Goal: Transaction & Acquisition: Download file/media

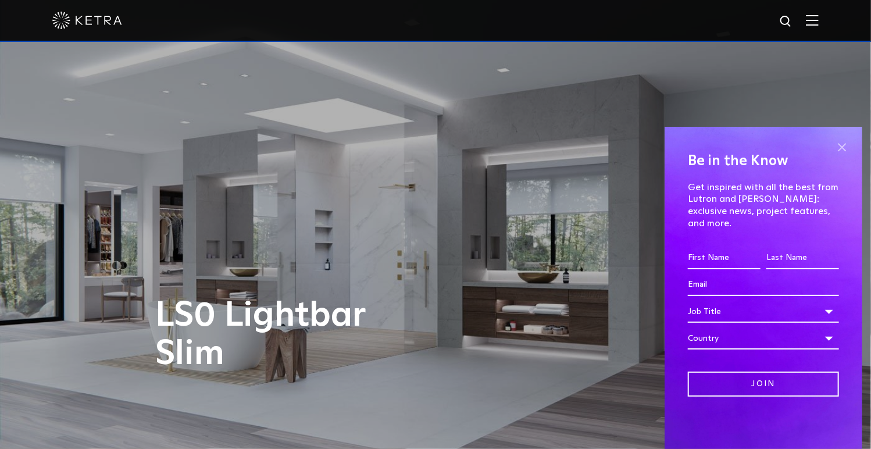
click at [840, 156] on span at bounding box center [841, 146] width 17 height 17
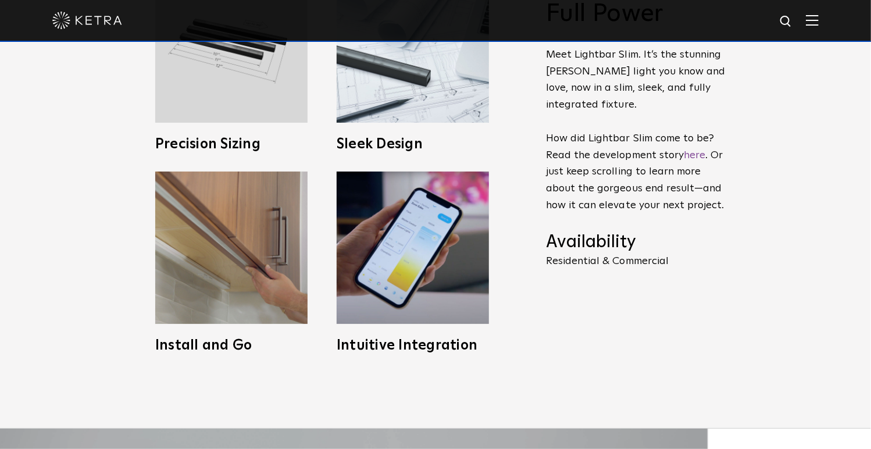
scroll to position [581, 0]
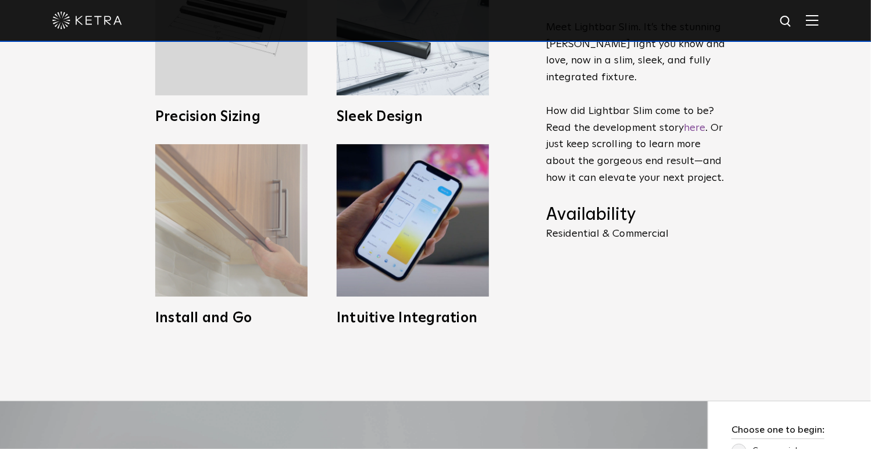
click at [224, 315] on h3 "Install and Go" at bounding box center [231, 318] width 152 height 14
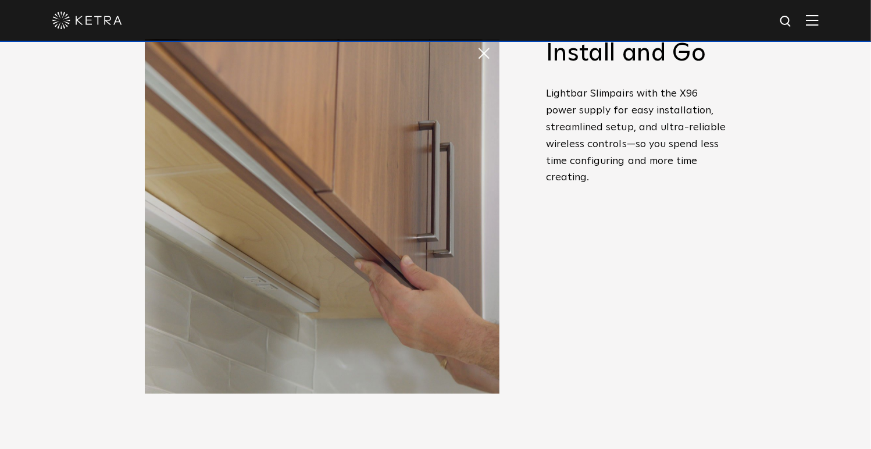
scroll to position [465, 0]
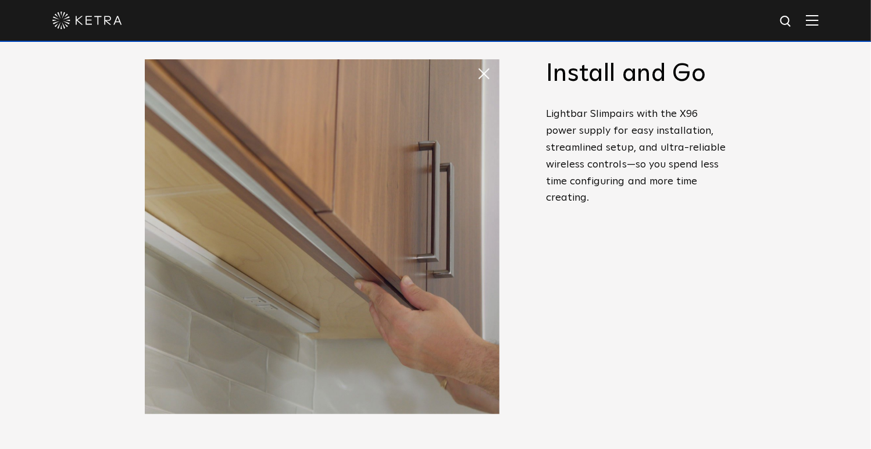
click at [484, 72] on span at bounding box center [488, 73] width 23 height 23
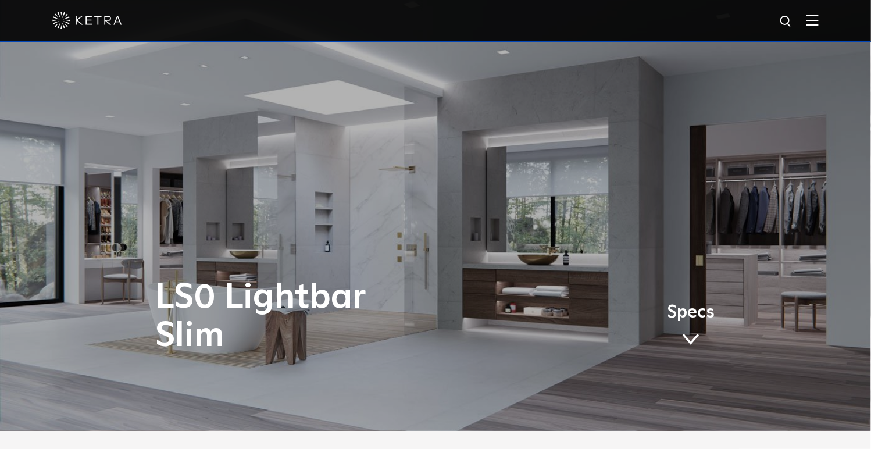
scroll to position [0, 0]
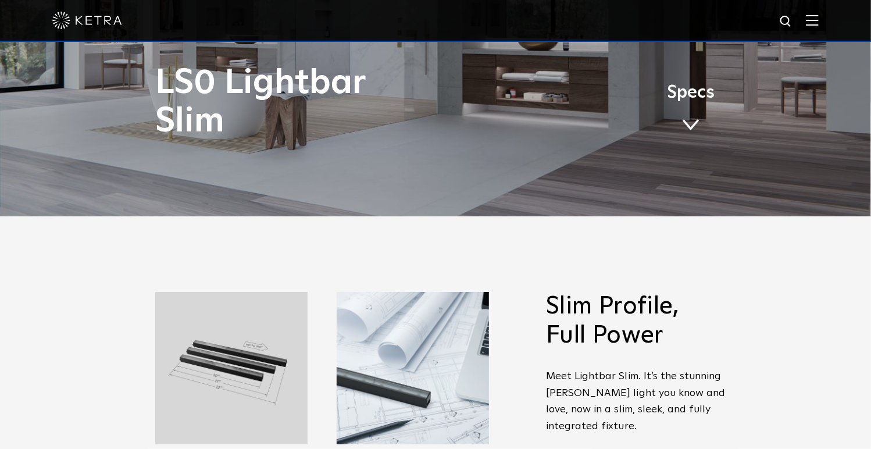
click at [684, 116] on link "Specs" at bounding box center [691, 112] width 48 height 45
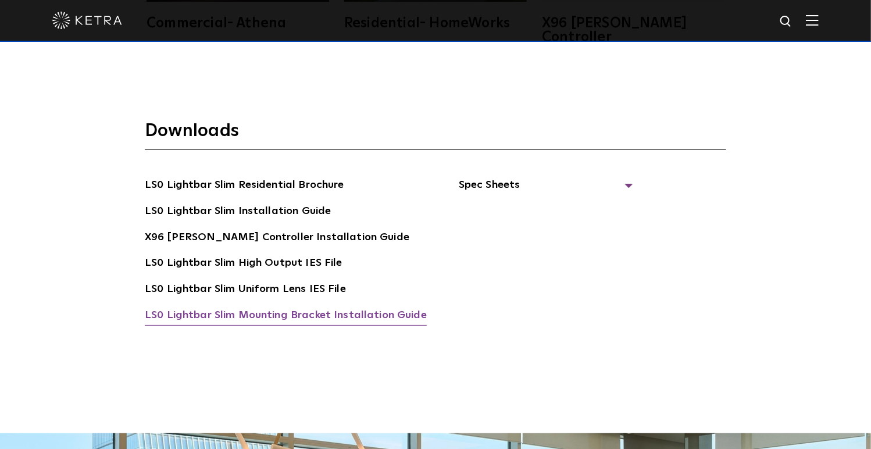
scroll to position [2119, 0]
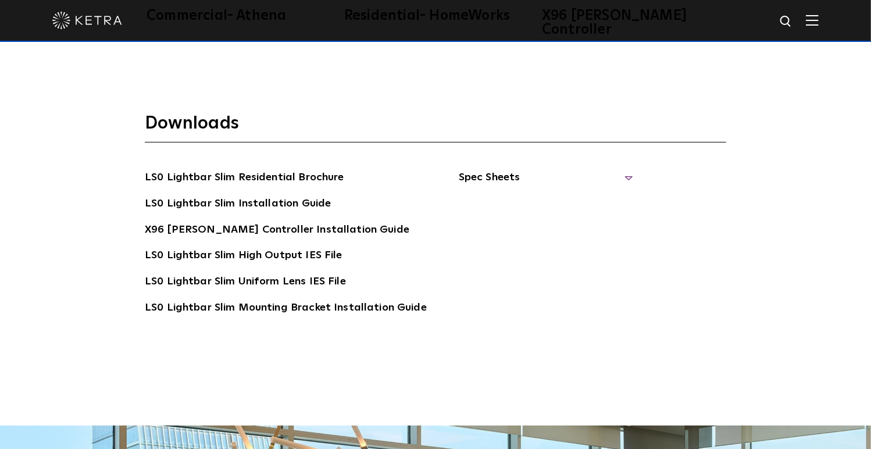
click at [619, 169] on span "Spec Sheets" at bounding box center [546, 182] width 174 height 26
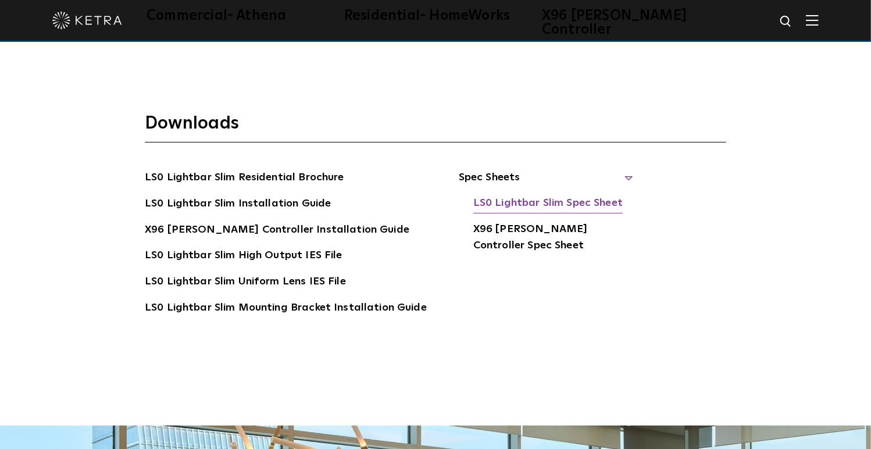
click at [584, 195] on link "LS0 Lightbar Slim Spec Sheet" at bounding box center [547, 204] width 149 height 19
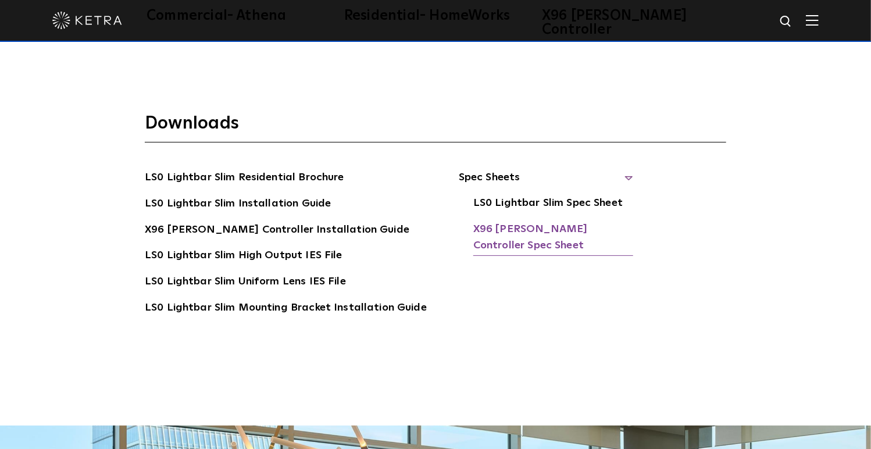
click at [494, 221] on link "X96 [PERSON_NAME] Controller Spec Sheet" at bounding box center [553, 238] width 160 height 35
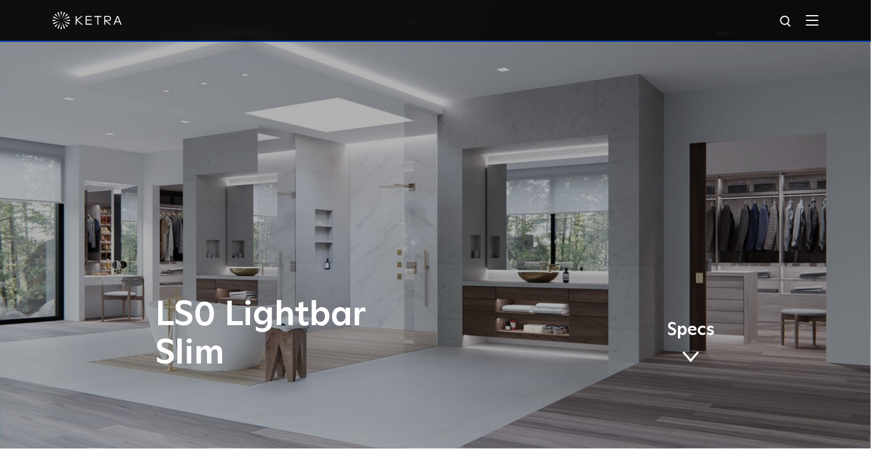
scroll to position [0, 0]
